Goal: Transaction & Acquisition: Download file/media

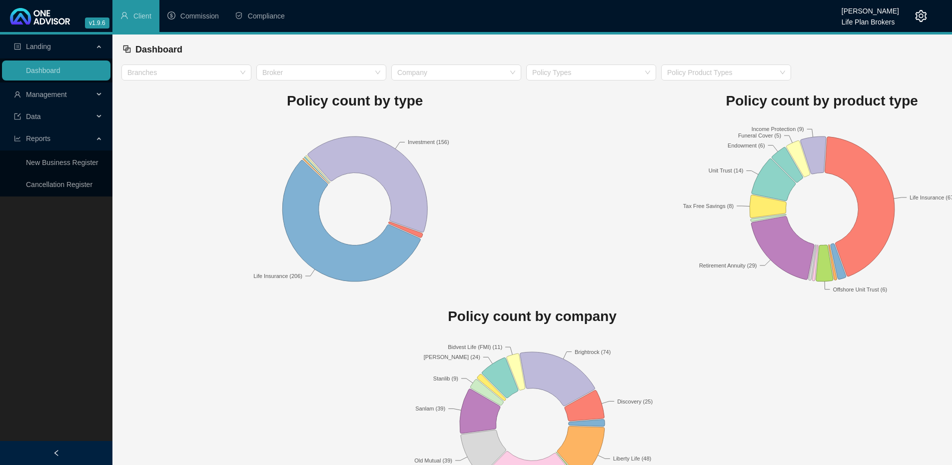
click at [95, 94] on div "Management" at bounding box center [56, 94] width 108 height 20
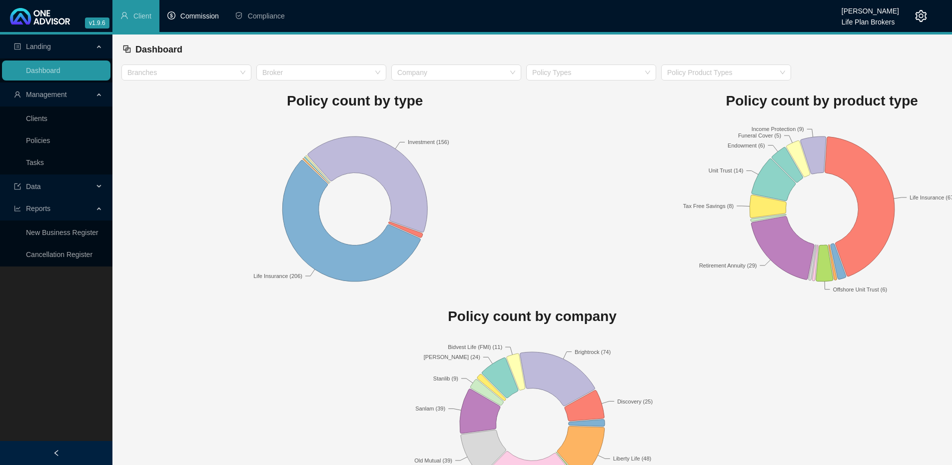
click at [210, 12] on span "Commission" at bounding box center [199, 16] width 38 height 8
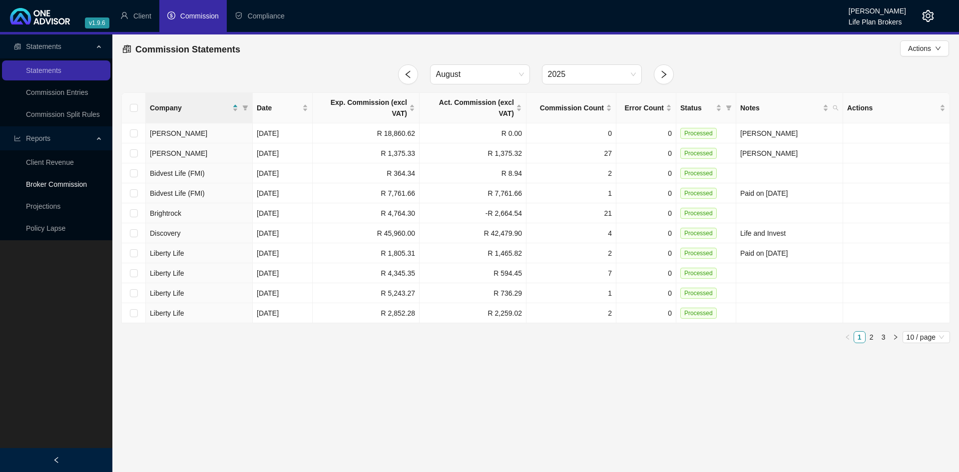
click at [70, 181] on link "Broker Commission" at bounding box center [56, 184] width 61 height 8
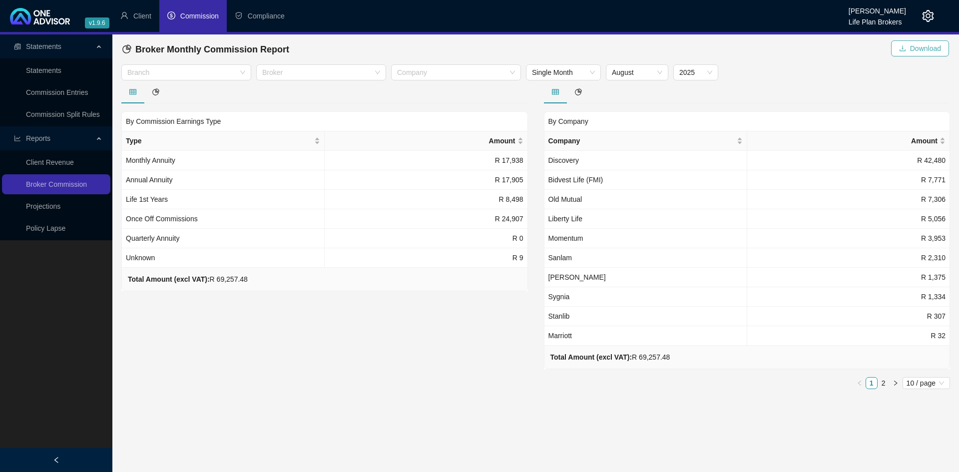
click at [925, 49] on span "Download" at bounding box center [925, 48] width 31 height 11
click at [913, 49] on span "Download" at bounding box center [925, 48] width 31 height 11
click at [908, 49] on button "Download" at bounding box center [921, 48] width 58 height 16
click at [930, 51] on span "Download" at bounding box center [925, 48] width 31 height 11
click at [916, 51] on span "Download" at bounding box center [925, 48] width 31 height 11
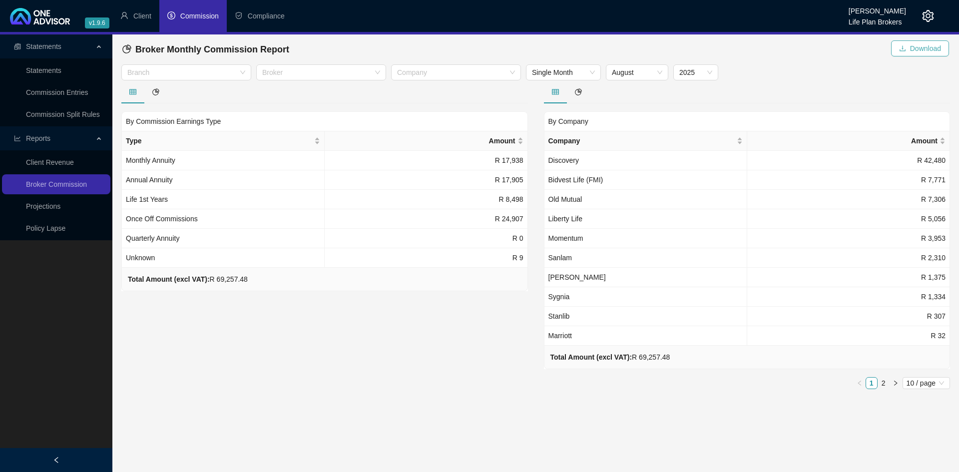
click at [928, 51] on span "Download" at bounding box center [925, 48] width 31 height 11
click at [919, 48] on span "Download" at bounding box center [925, 48] width 31 height 11
